Goal: Navigation & Orientation: Find specific page/section

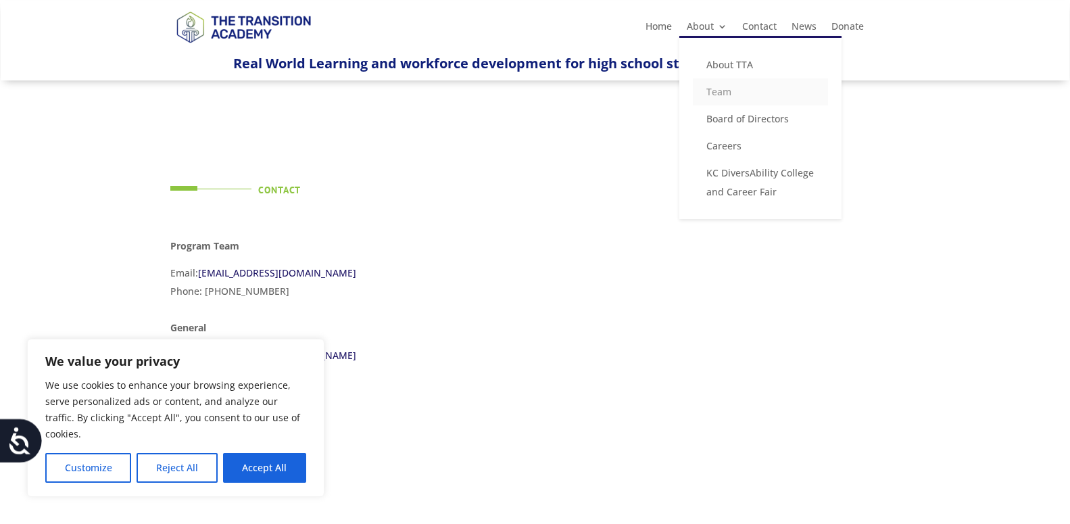
click at [732, 97] on link "Team" at bounding box center [760, 91] width 135 height 27
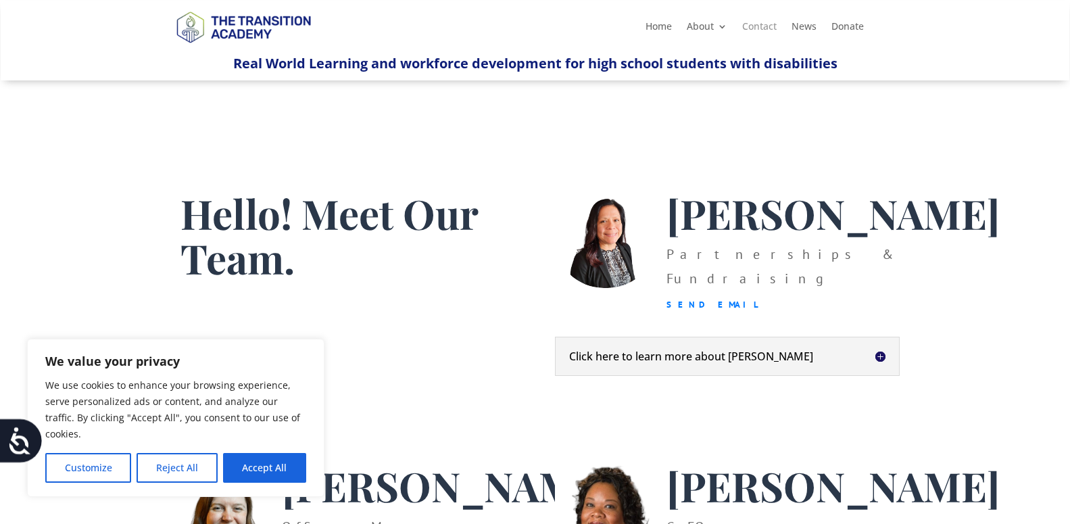
click at [758, 25] on link "Contact" at bounding box center [759, 29] width 34 height 15
